Goal: Task Accomplishment & Management: Use online tool/utility

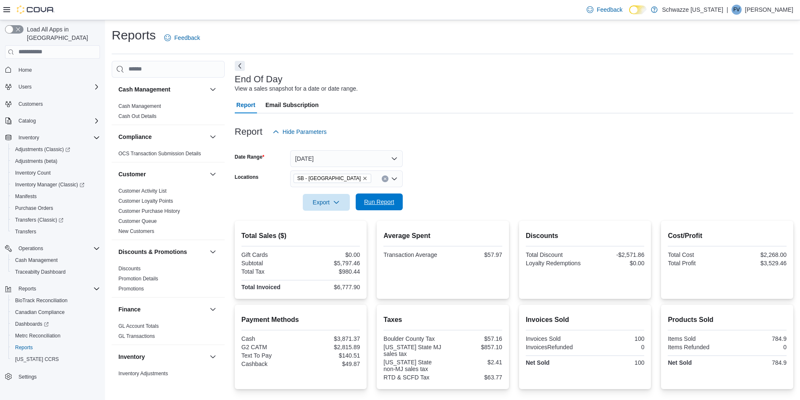
scroll to position [111, 0]
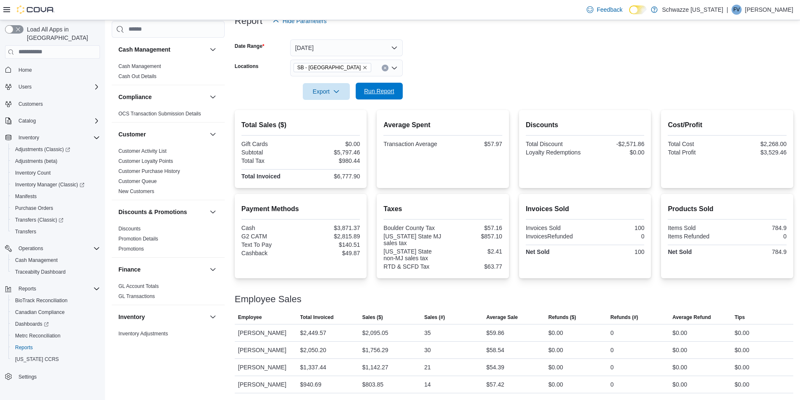
click at [381, 89] on span "Run Report" at bounding box center [379, 91] width 30 height 8
